Goal: Task Accomplishment & Management: Manage account settings

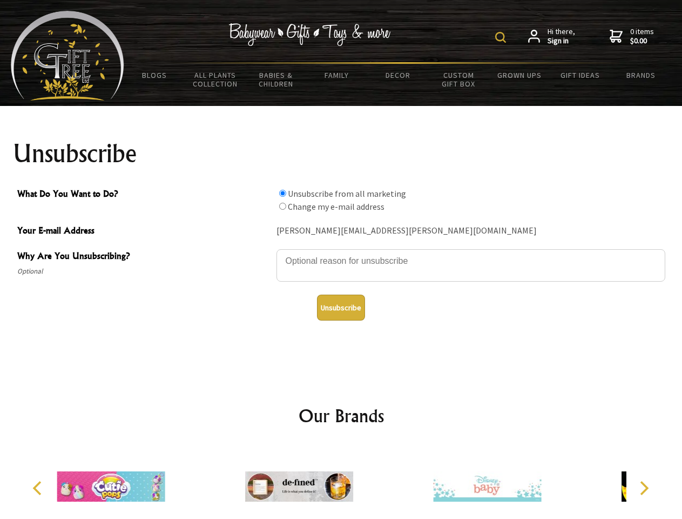
click at [502, 37] on img at bounding box center [500, 37] width 11 height 11
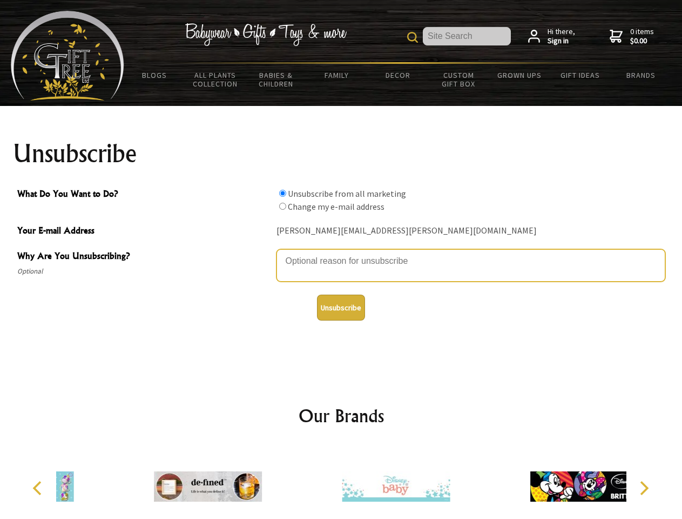
click at [341, 253] on textarea "Why Are You Unsubscribing?" at bounding box center [471, 265] width 389 height 32
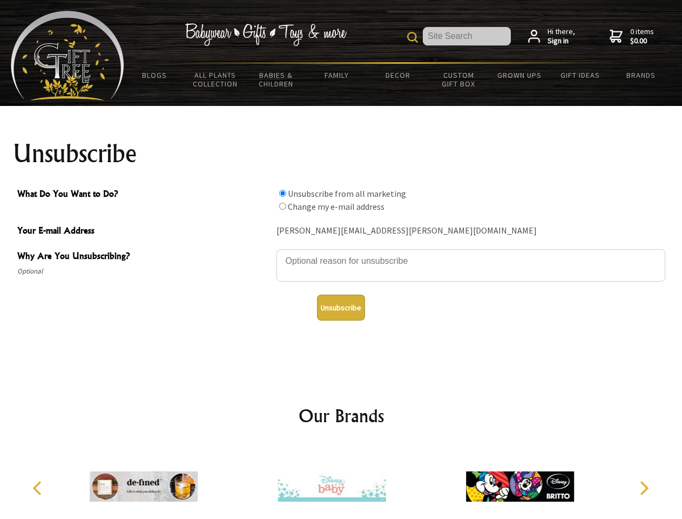
click at [283, 193] on input "What Do You Want to Do?" at bounding box center [282, 193] width 7 height 7
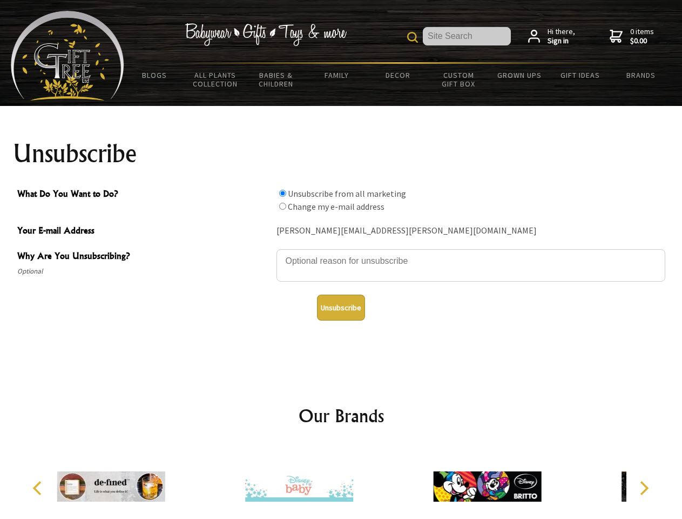
click at [283, 206] on input "What Do You Want to Do?" at bounding box center [282, 206] width 7 height 7
radio input "true"
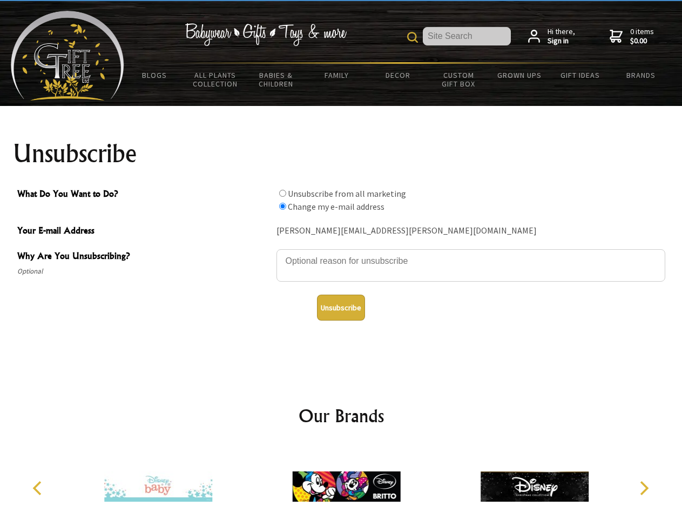
click at [341, 307] on button "Unsubscribe" at bounding box center [341, 307] width 48 height 26
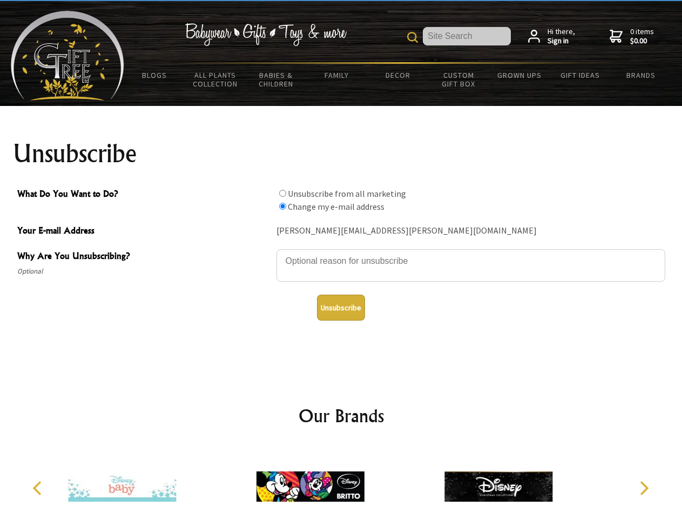
click at [341, 482] on img at bounding box center [311, 486] width 108 height 81
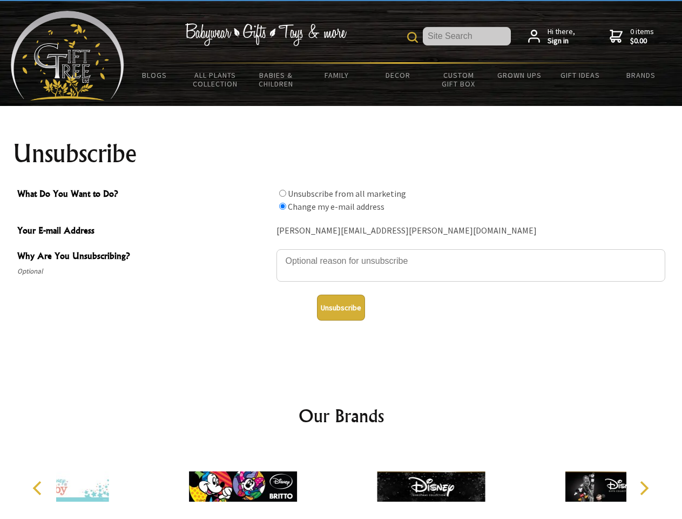
click at [39, 488] on icon "Previous" at bounding box center [38, 488] width 14 height 14
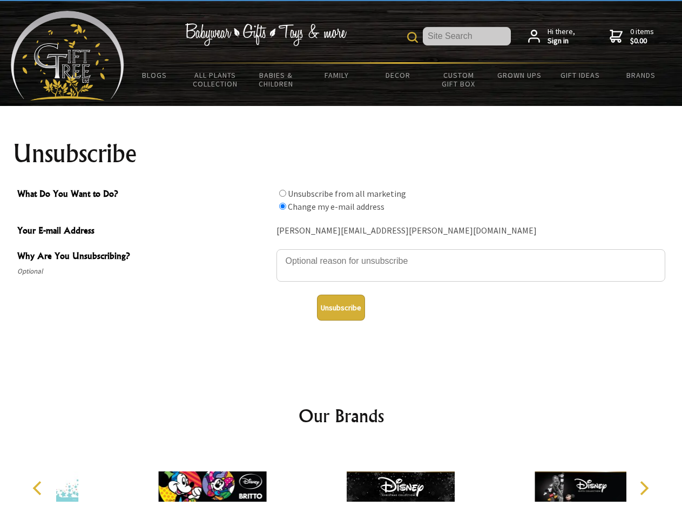
click at [644, 488] on icon "Next" at bounding box center [643, 488] width 14 height 14
